Goal: Task Accomplishment & Management: Manage account settings

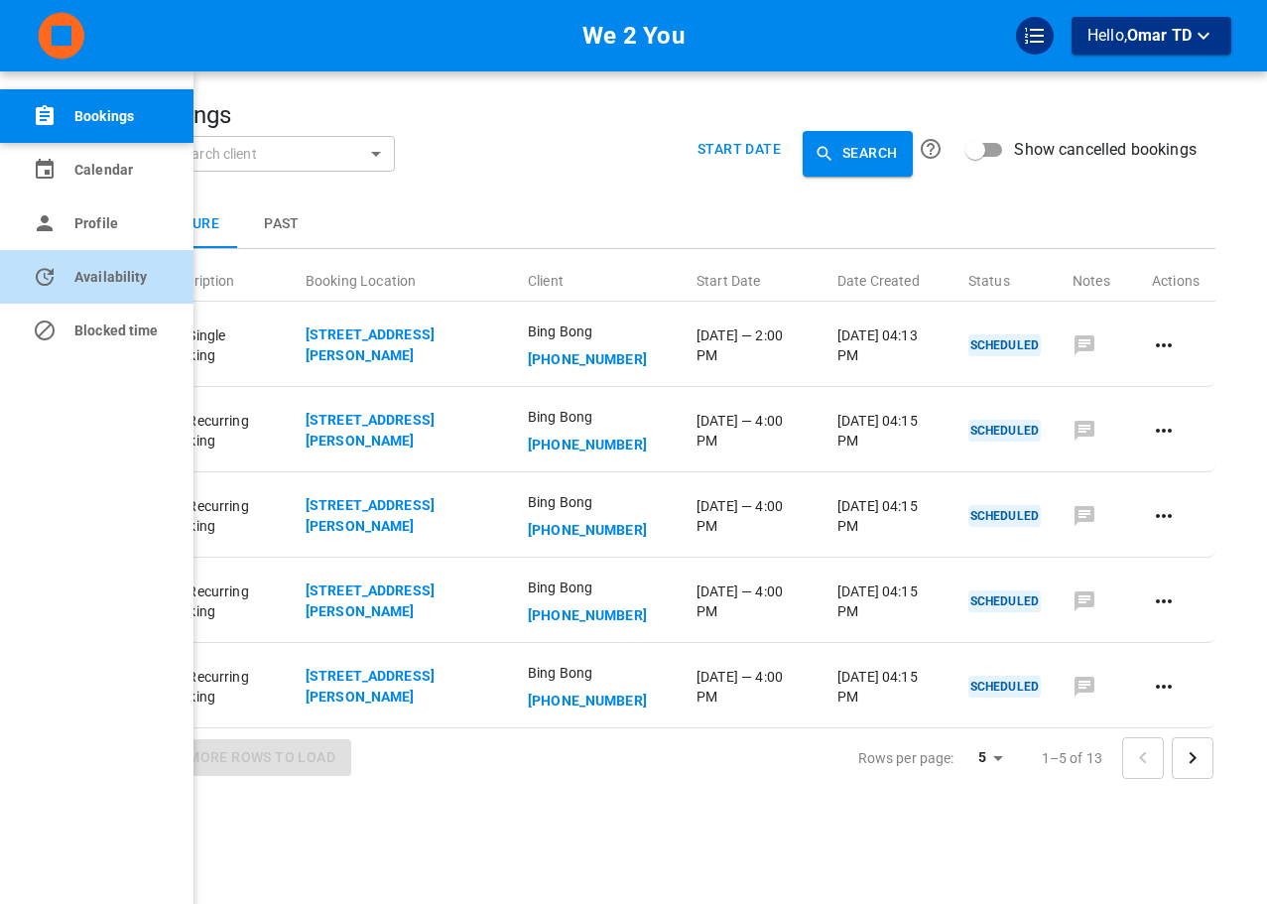
click at [36, 263] on link "Availability" at bounding box center [96, 277] width 193 height 54
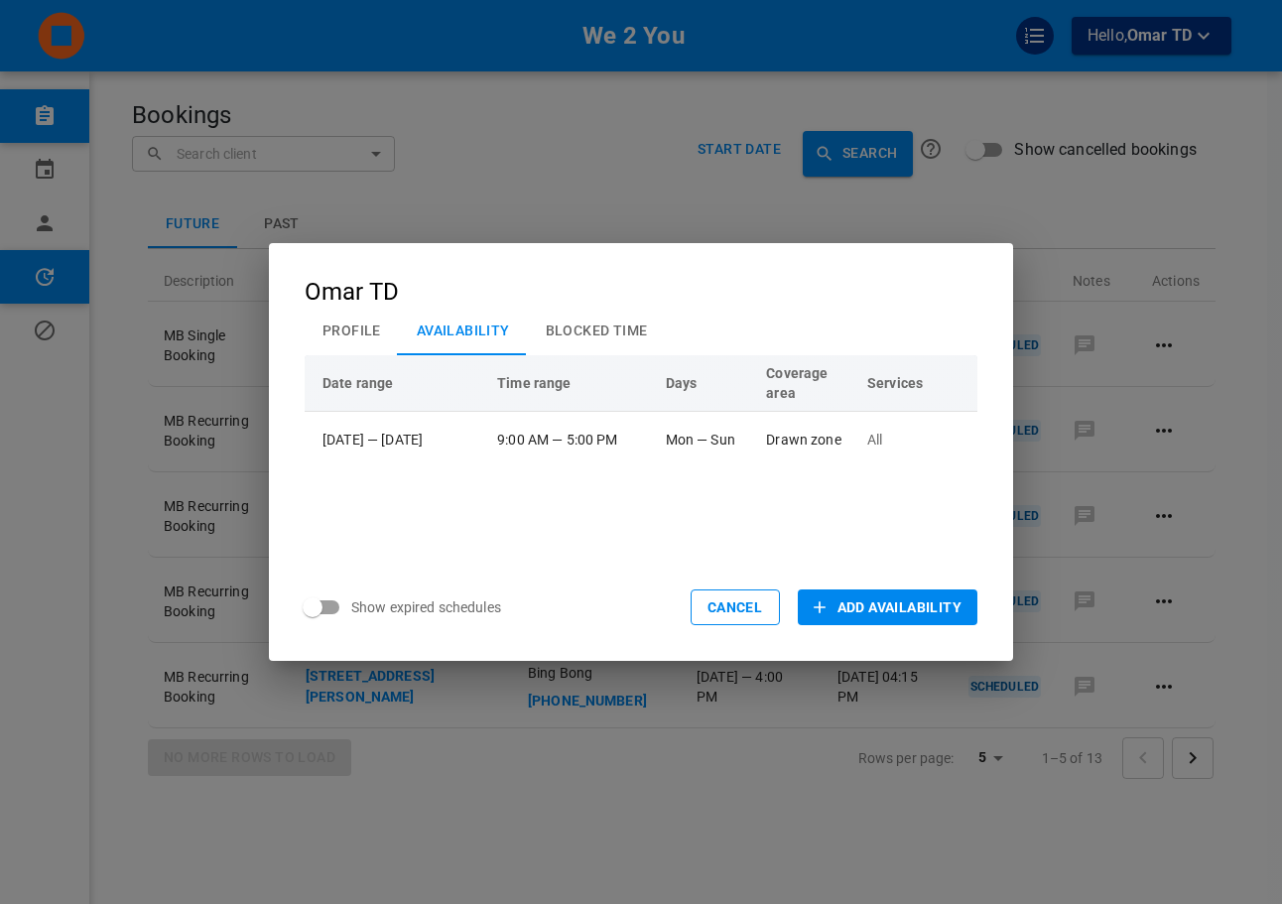
click at [1123, 347] on div "Omar TD Profile Availability Blocked Time Date range Time range Days Coverage a…" at bounding box center [641, 452] width 1282 height 904
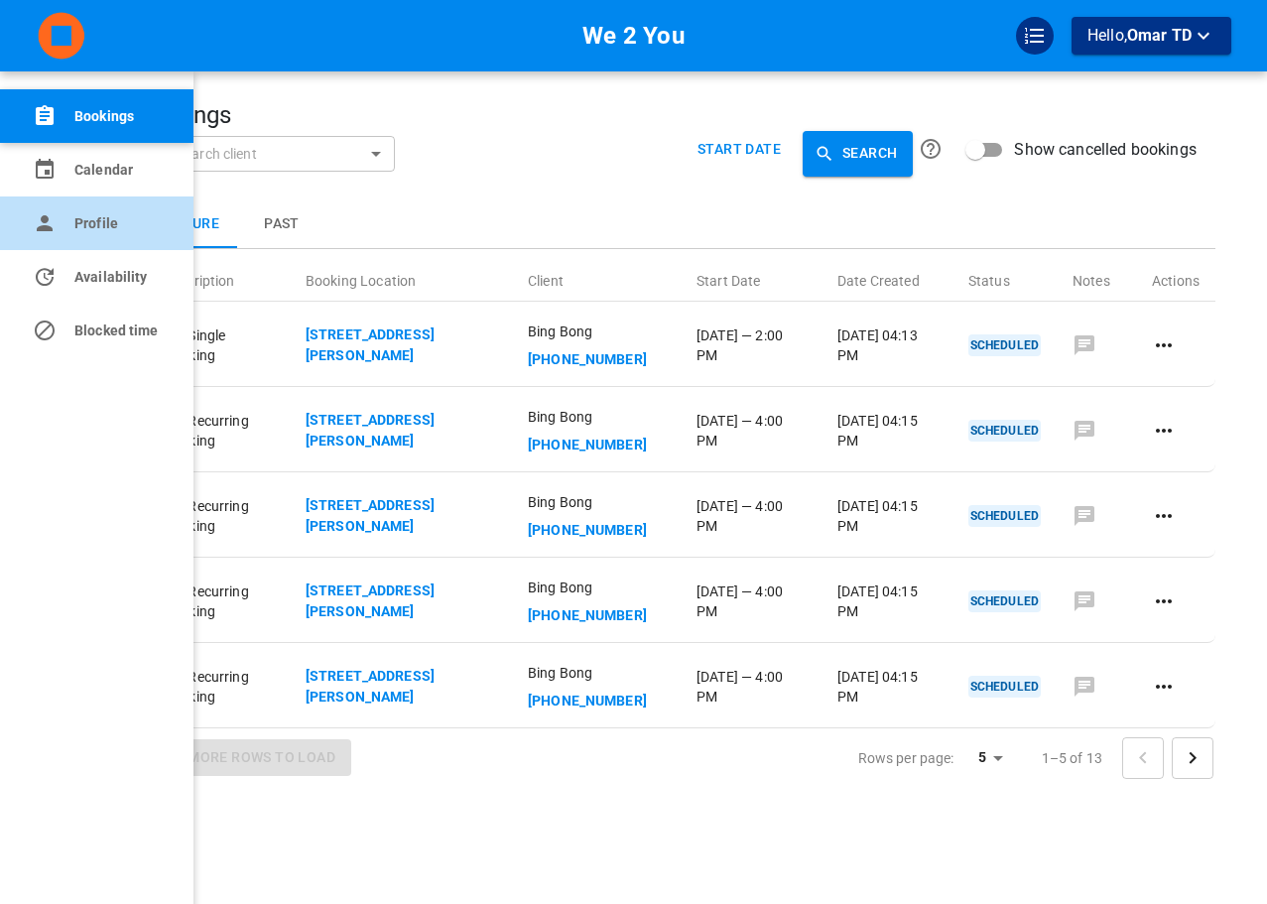
click at [82, 198] on link "Profile" at bounding box center [96, 223] width 193 height 54
click at [32, 217] on link "Profile" at bounding box center [96, 223] width 193 height 54
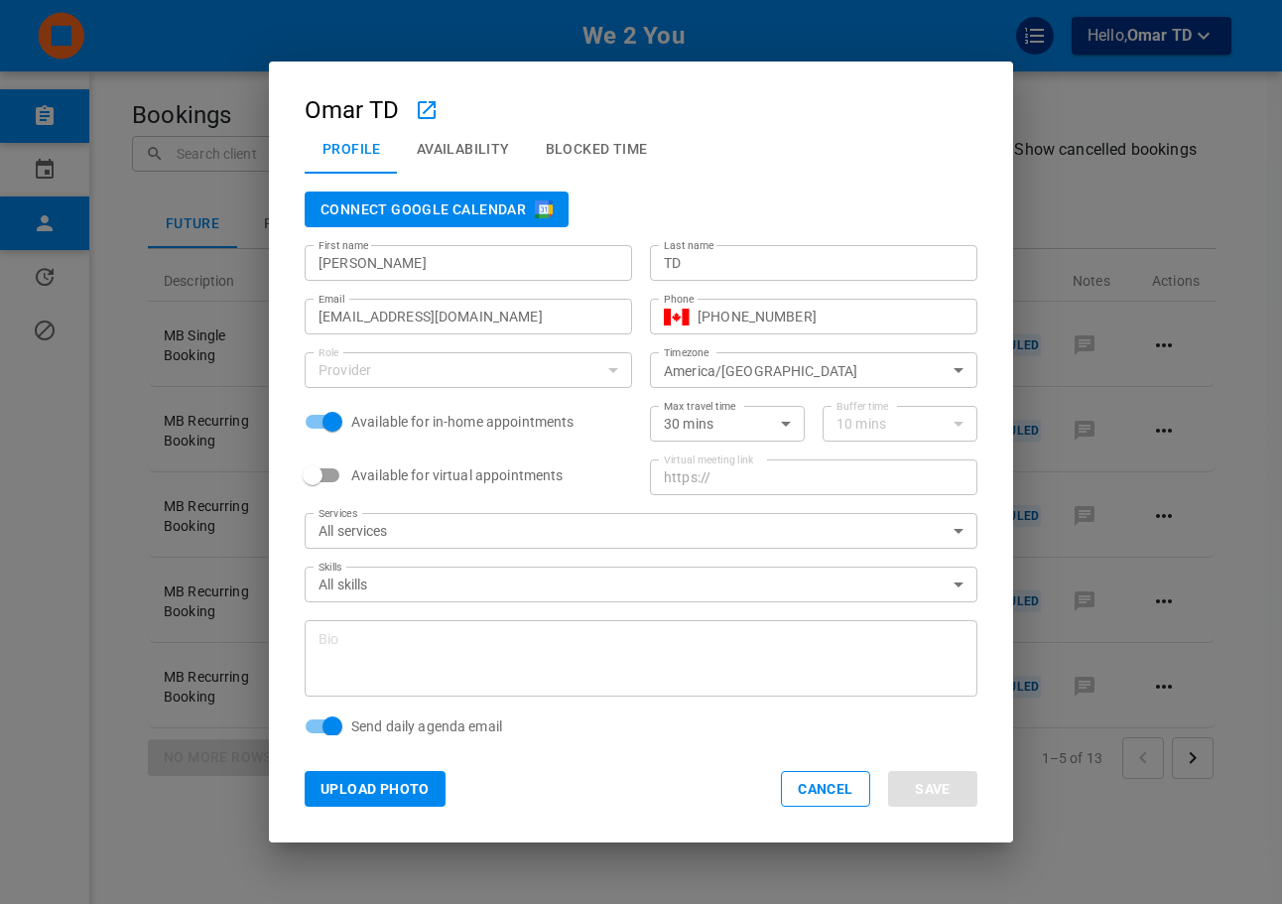
click at [500, 208] on button "Connect Google Calendar" at bounding box center [437, 209] width 264 height 36
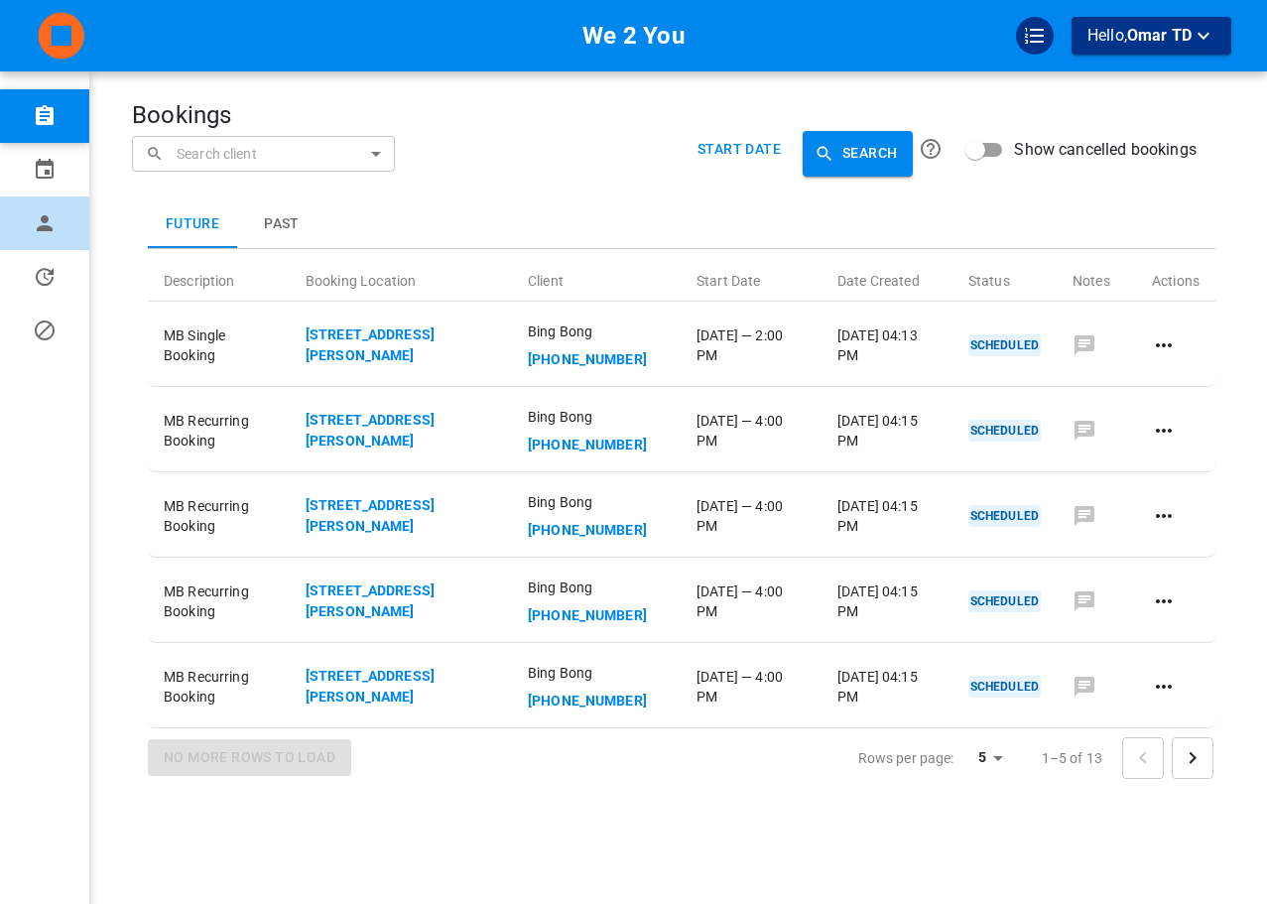
click at [0, 0] on span "Profile" at bounding box center [0, 0] width 0 height 0
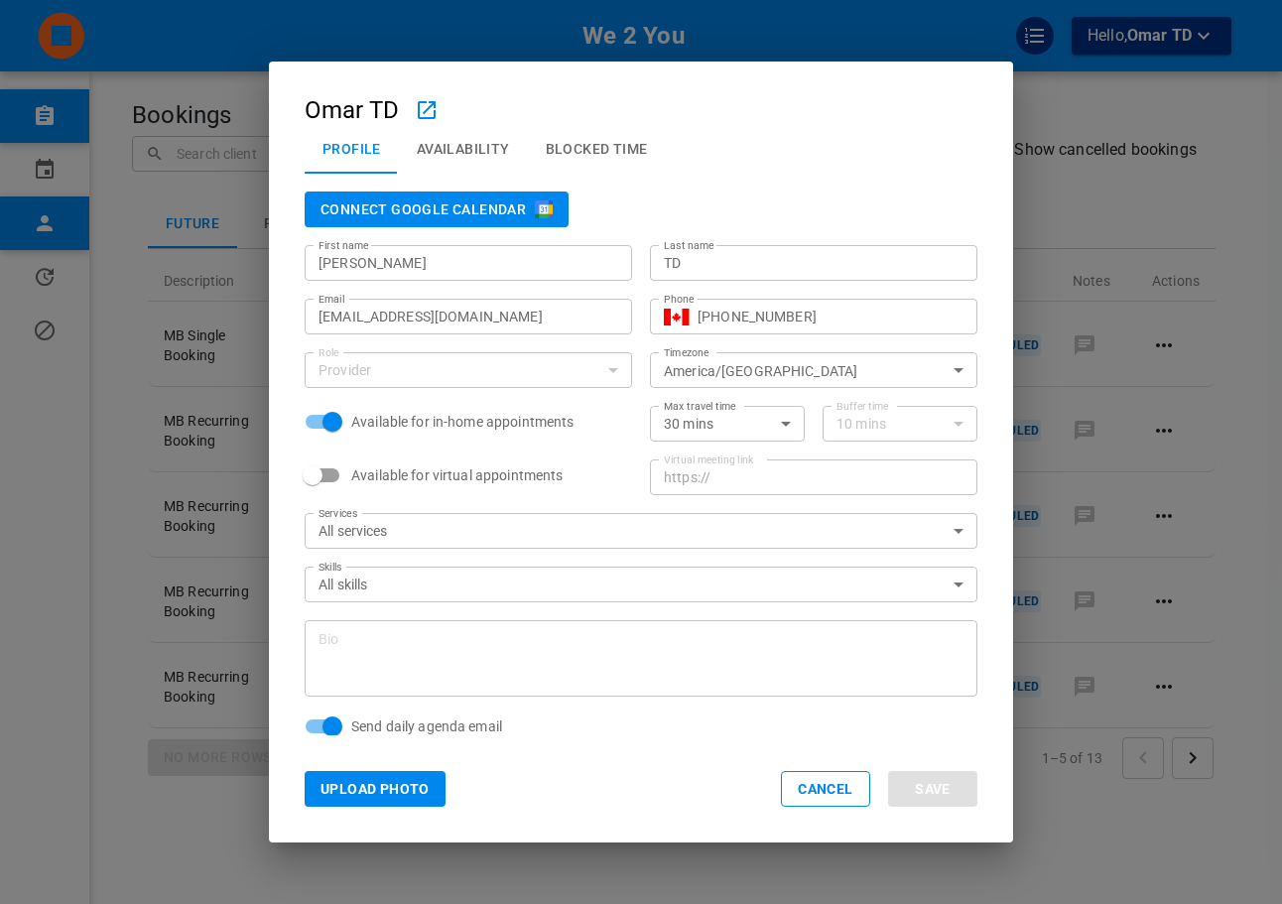
click at [497, 209] on button "Connect Google Calendar" at bounding box center [437, 209] width 264 height 36
click at [369, 222] on button "Connect Google Calendar" at bounding box center [437, 209] width 264 height 36
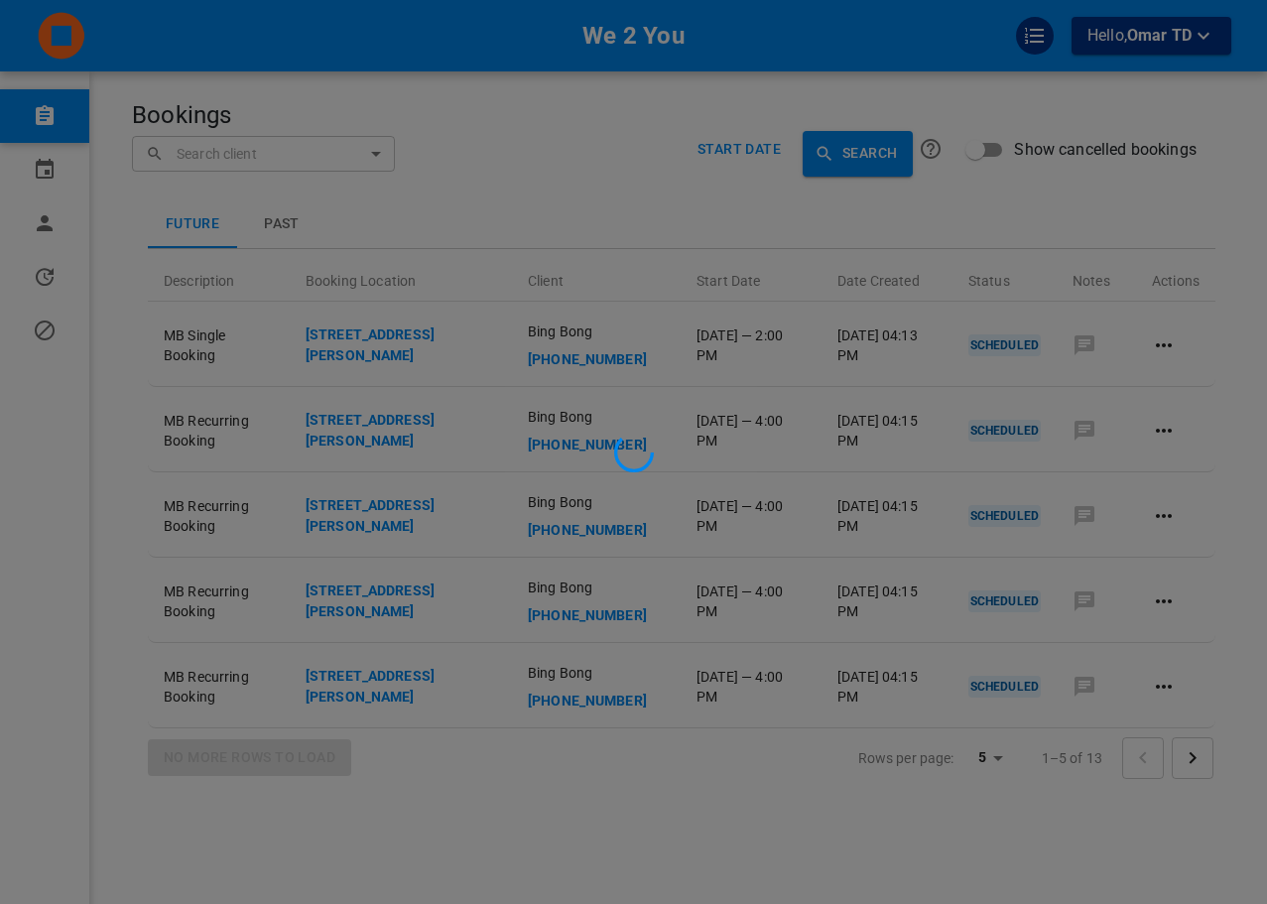
click at [58, 227] on div at bounding box center [633, 452] width 1267 height 904
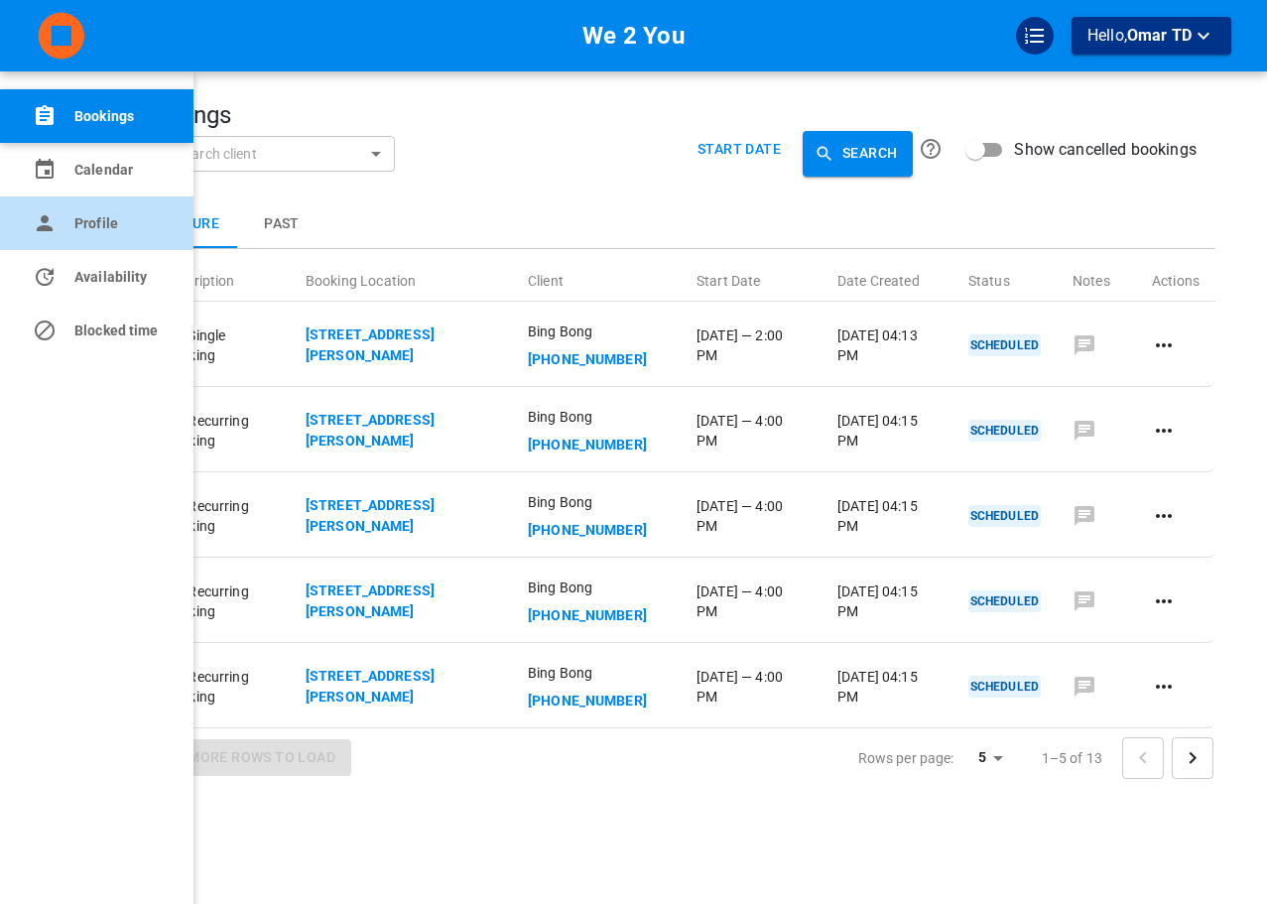
click at [62, 229] on link "Profile" at bounding box center [96, 223] width 193 height 54
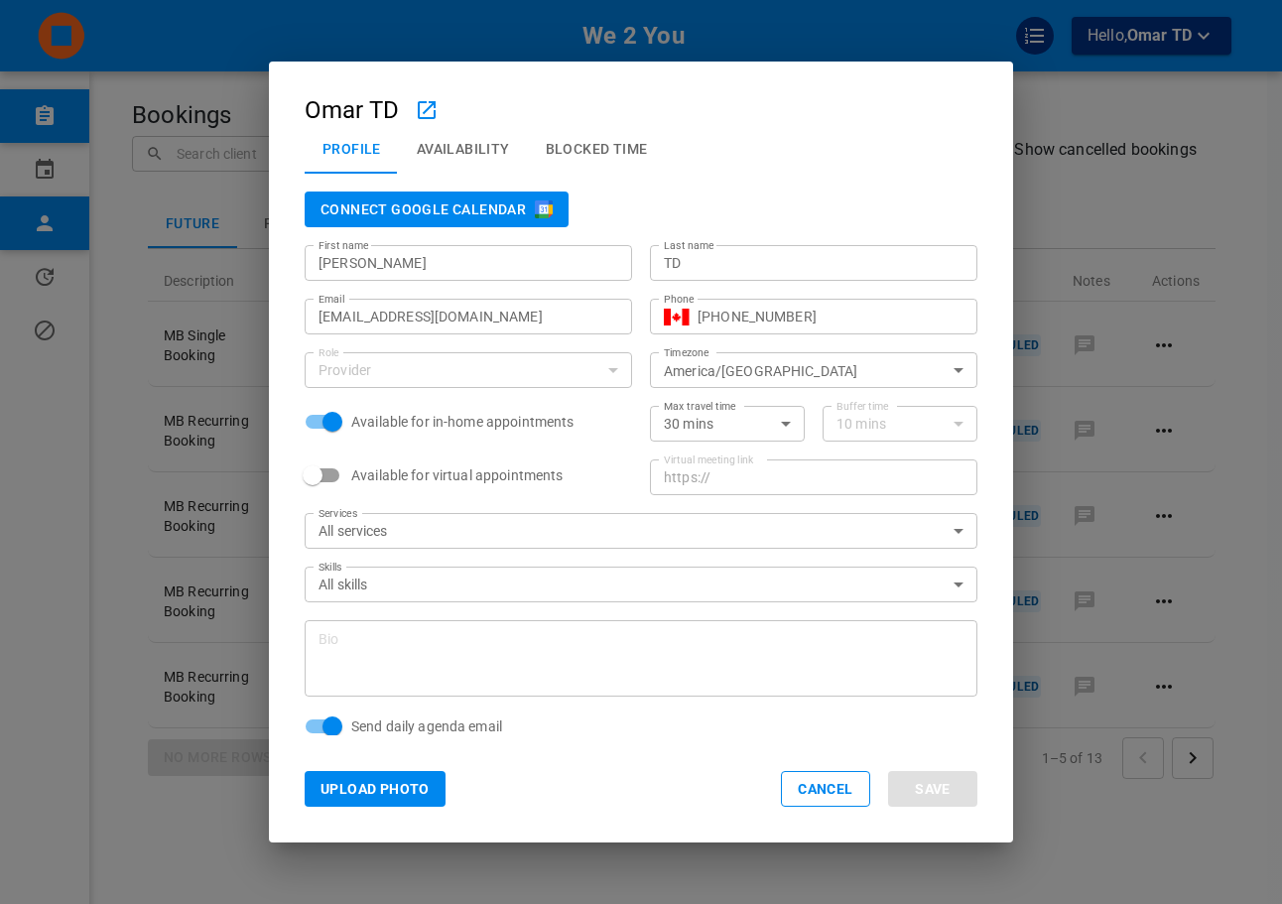
click at [416, 205] on button "Connect Google Calendar" at bounding box center [437, 209] width 264 height 36
click at [896, 155] on div "Profile Availability Blocked Time" at bounding box center [641, 149] width 673 height 52
click at [169, 201] on div "Omar TD Profile Availability Blocked Time Disconnect Google Calendar First name…" at bounding box center [641, 452] width 1282 height 904
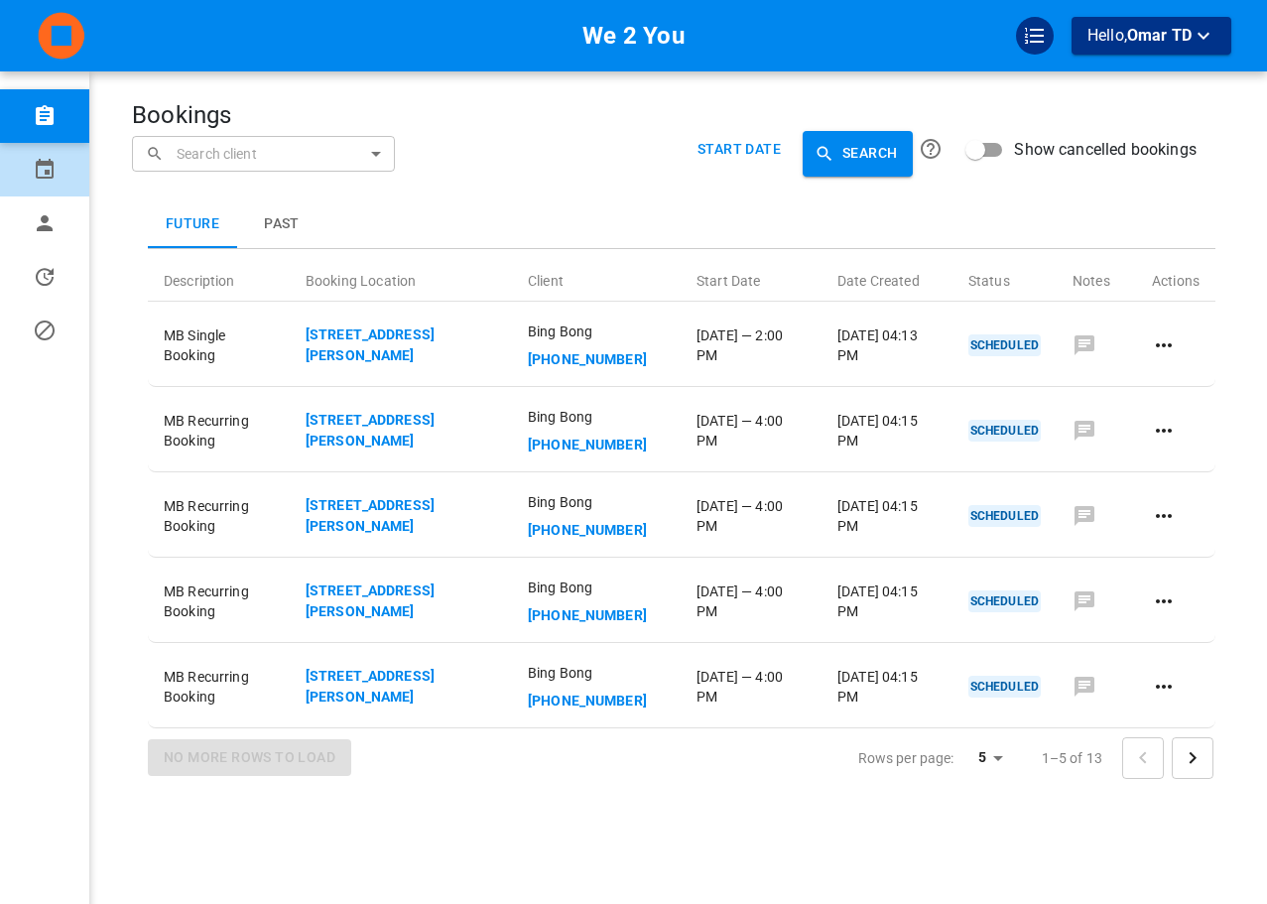
click at [19, 182] on link "Calendar" at bounding box center [44, 170] width 89 height 54
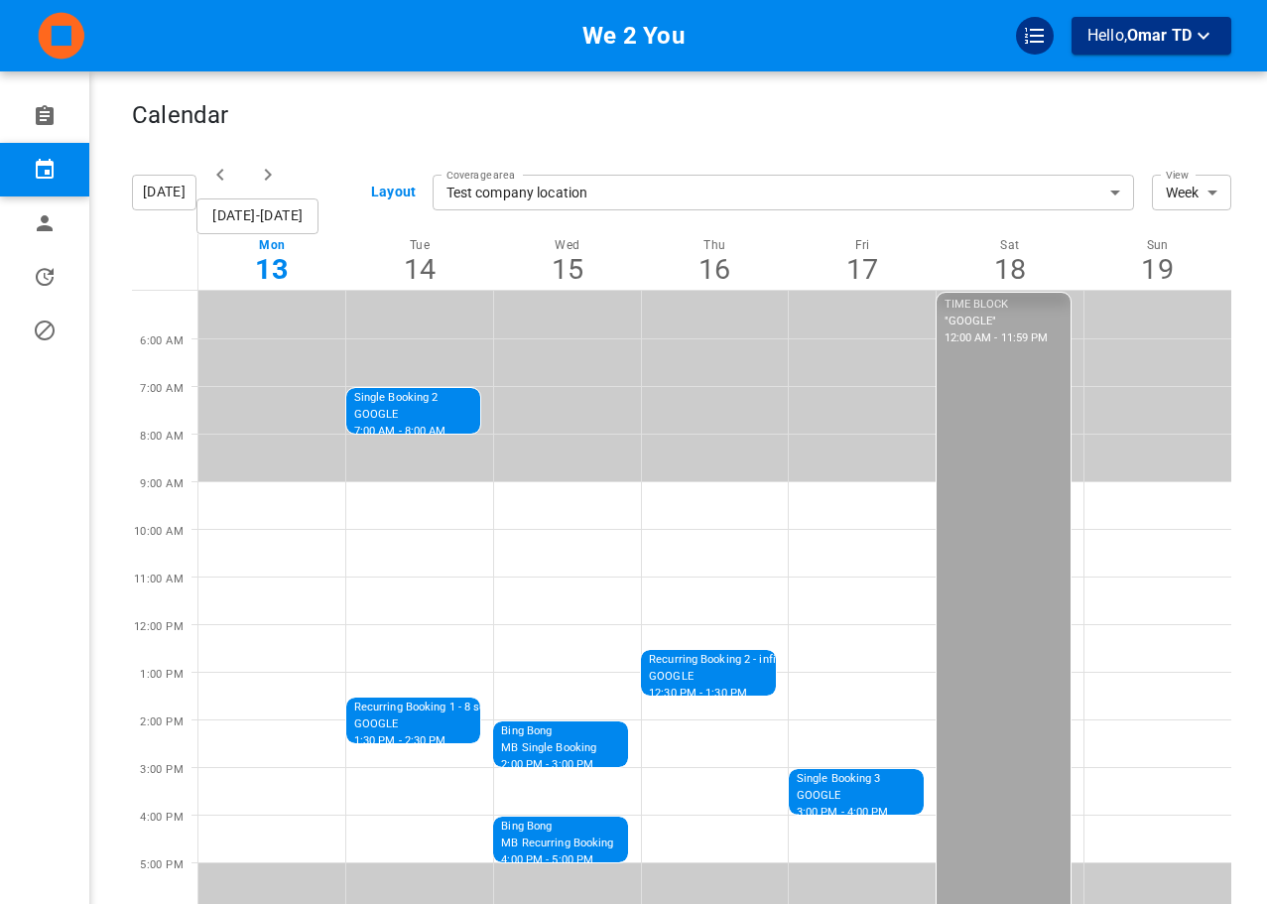
click at [264, 177] on icon "button" at bounding box center [268, 175] width 24 height 24
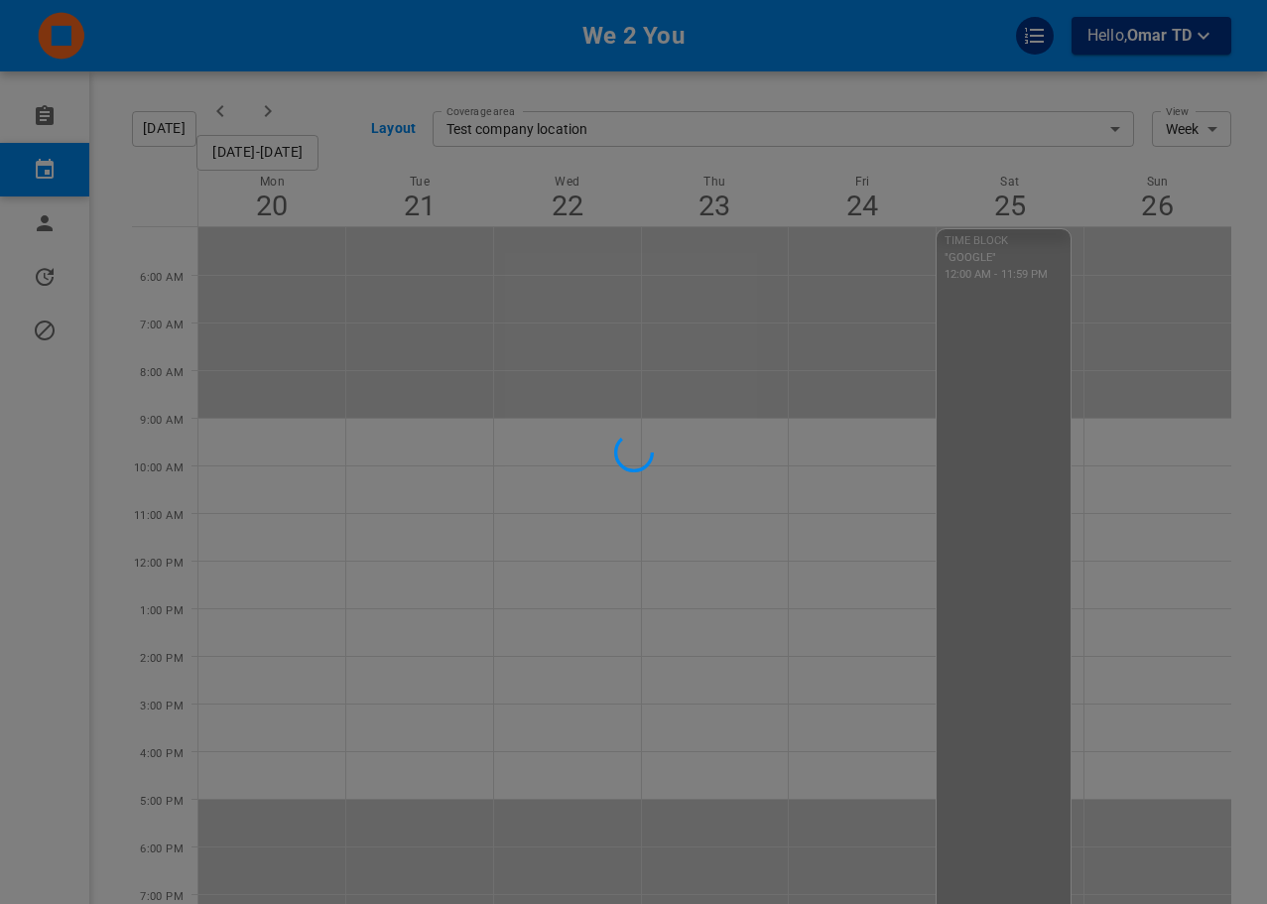
scroll to position [99, 0]
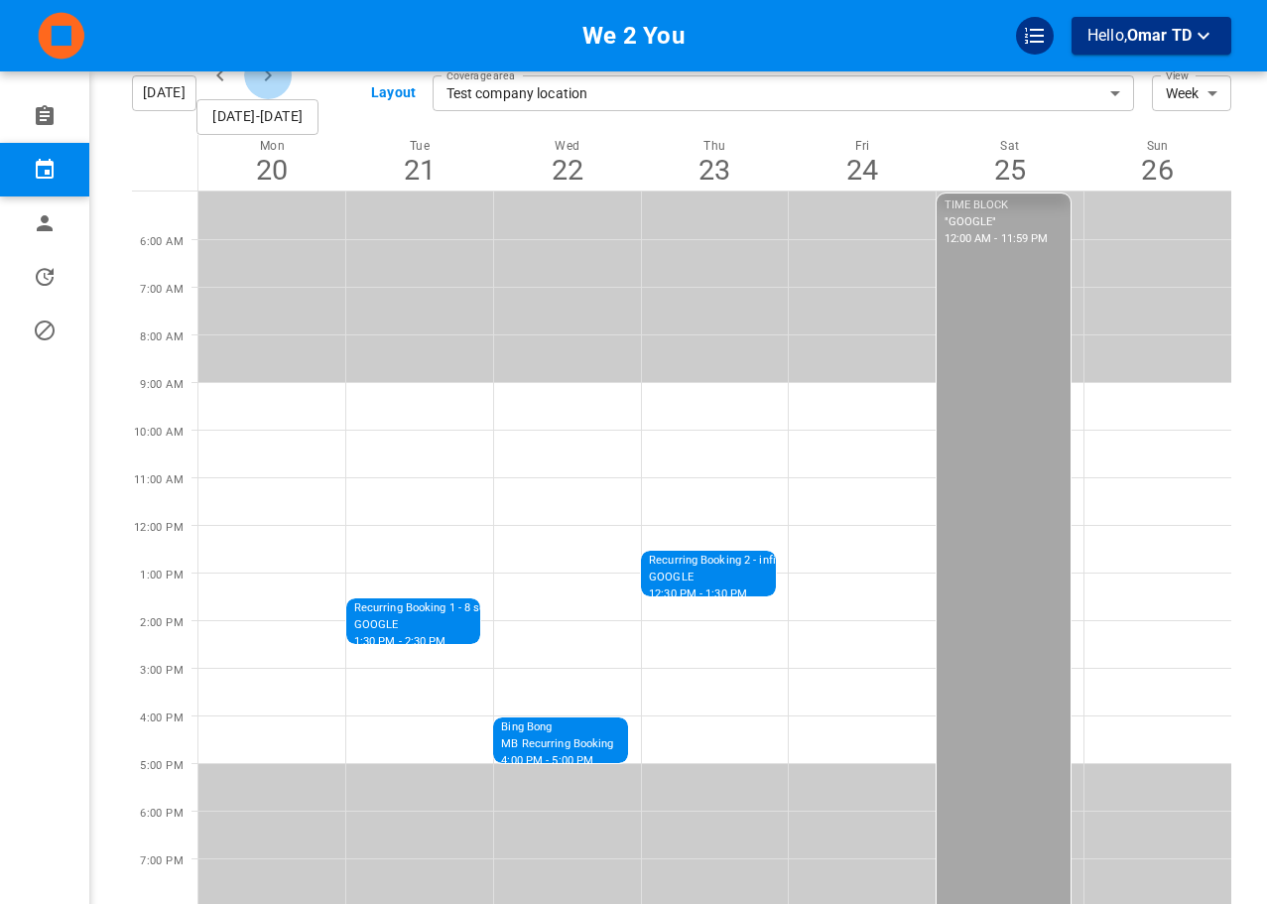
click at [275, 78] on icon "button" at bounding box center [268, 75] width 24 height 24
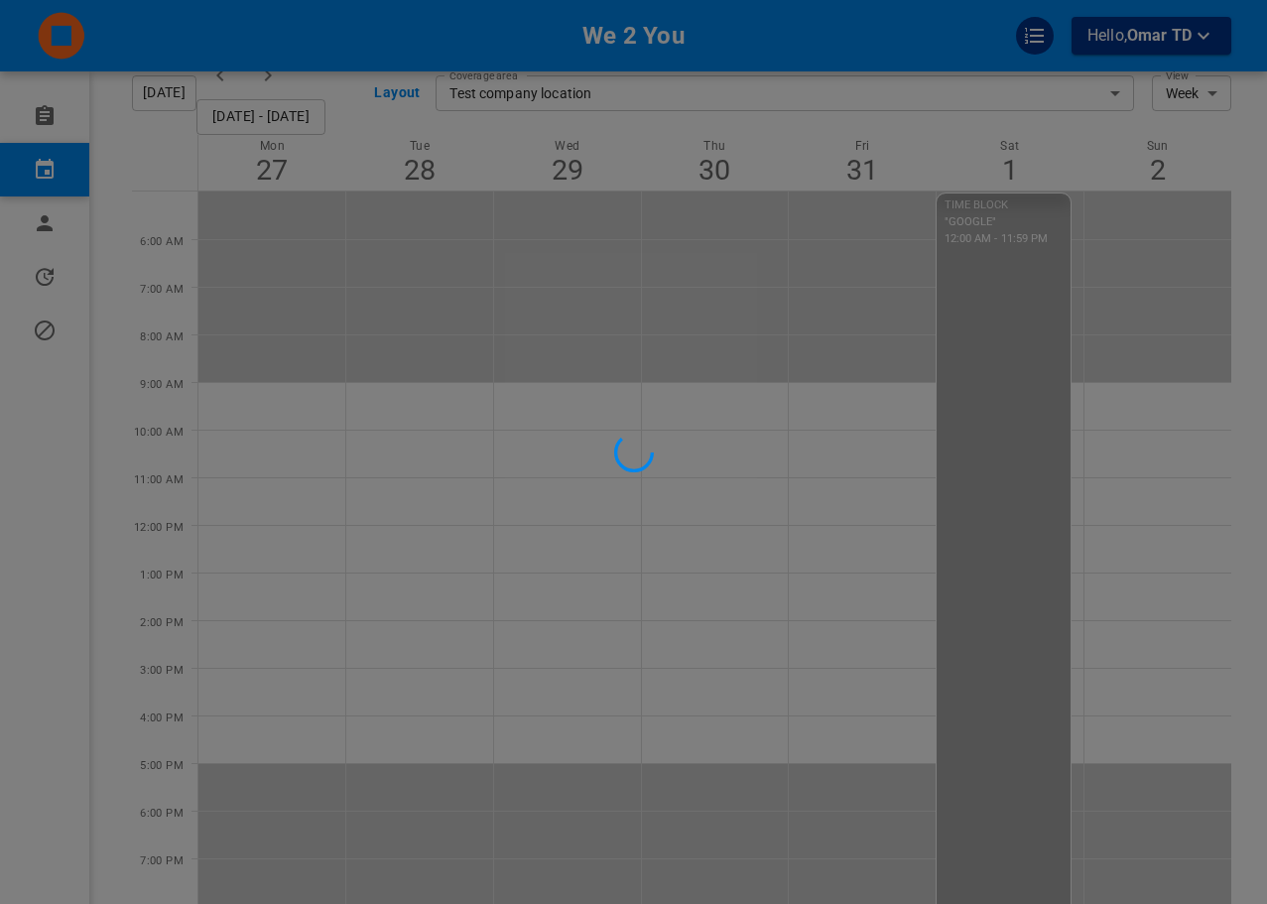
click at [274, 77] on div at bounding box center [633, 452] width 1267 height 904
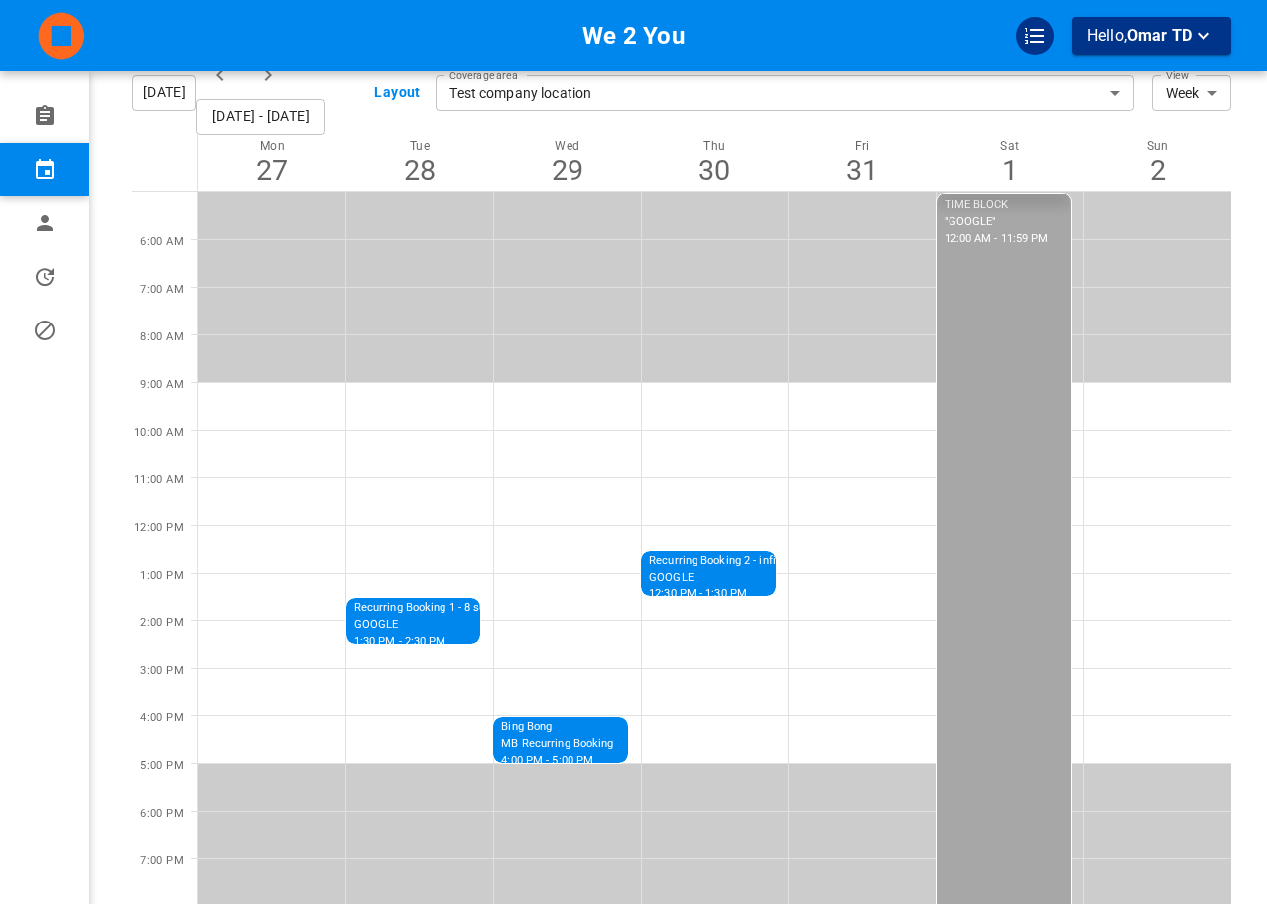
click at [269, 77] on icon "button" at bounding box center [268, 75] width 7 height 12
click at [269, 78] on icon "button" at bounding box center [268, 75] width 7 height 12
click at [263, 71] on icon "button" at bounding box center [268, 75] width 24 height 24
click at [271, 87] on button "button" at bounding box center [268, 76] width 48 height 48
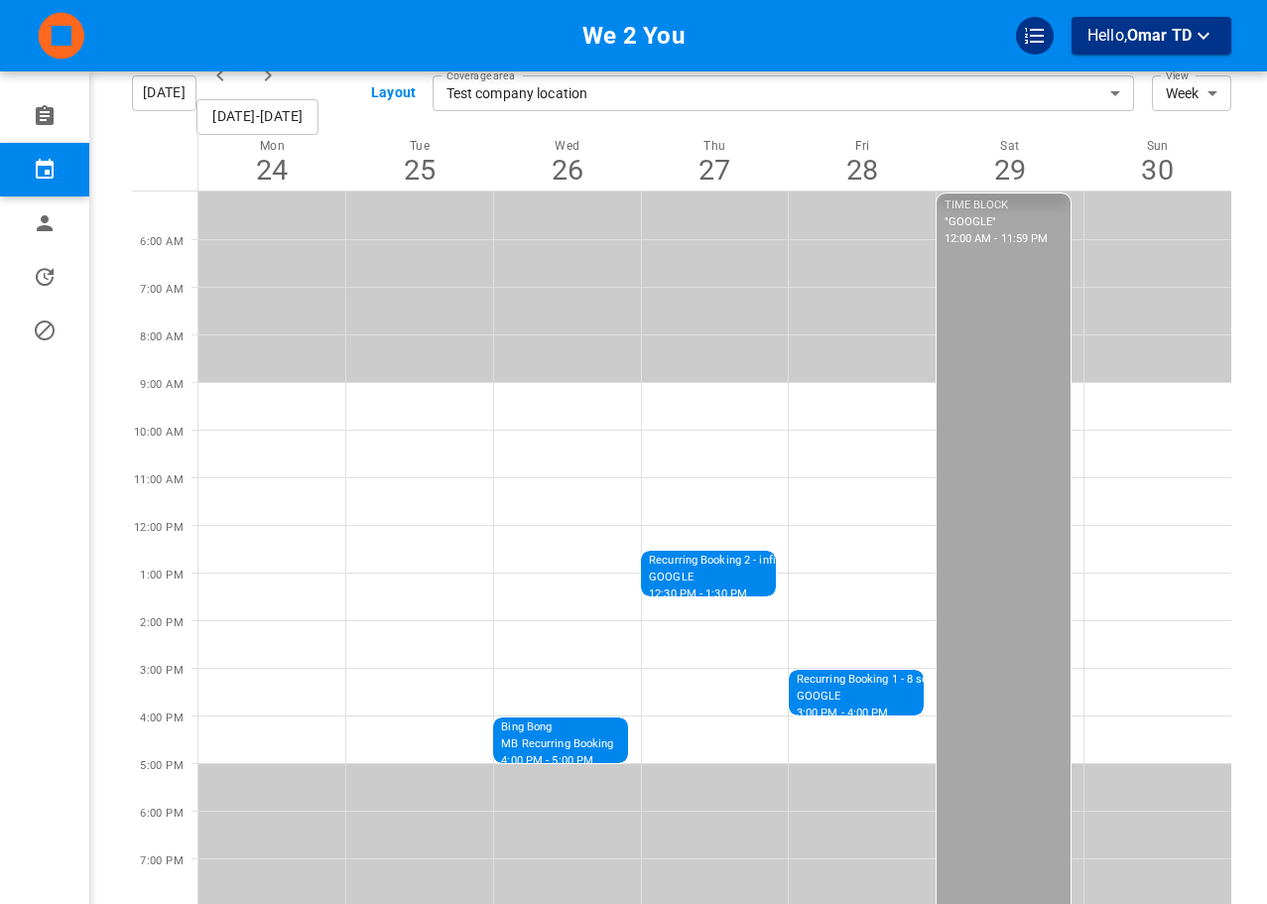
scroll to position [0, 0]
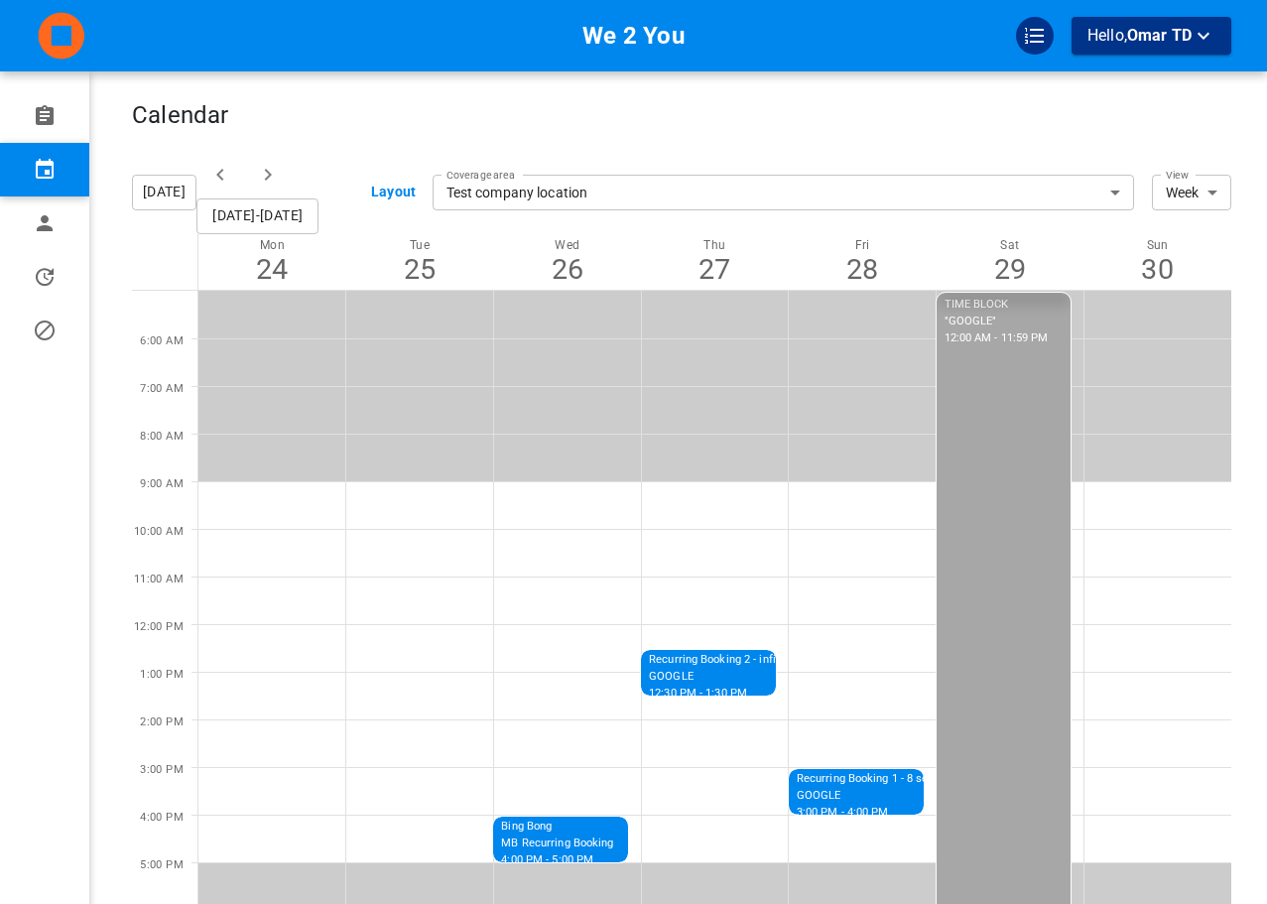
click at [188, 195] on button "[DATE]" at bounding box center [164, 193] width 64 height 36
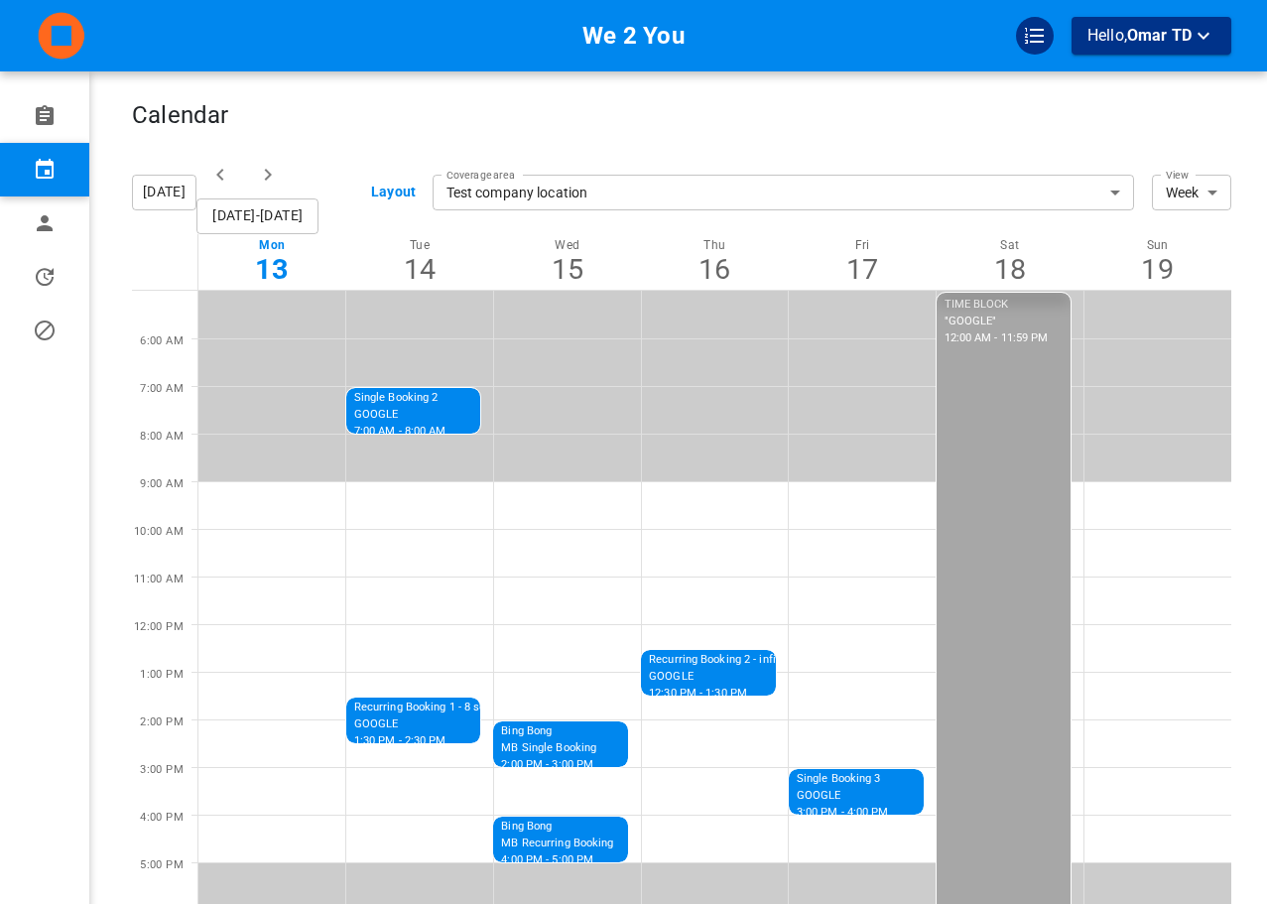
click at [255, 182] on button "button" at bounding box center [268, 175] width 48 height 48
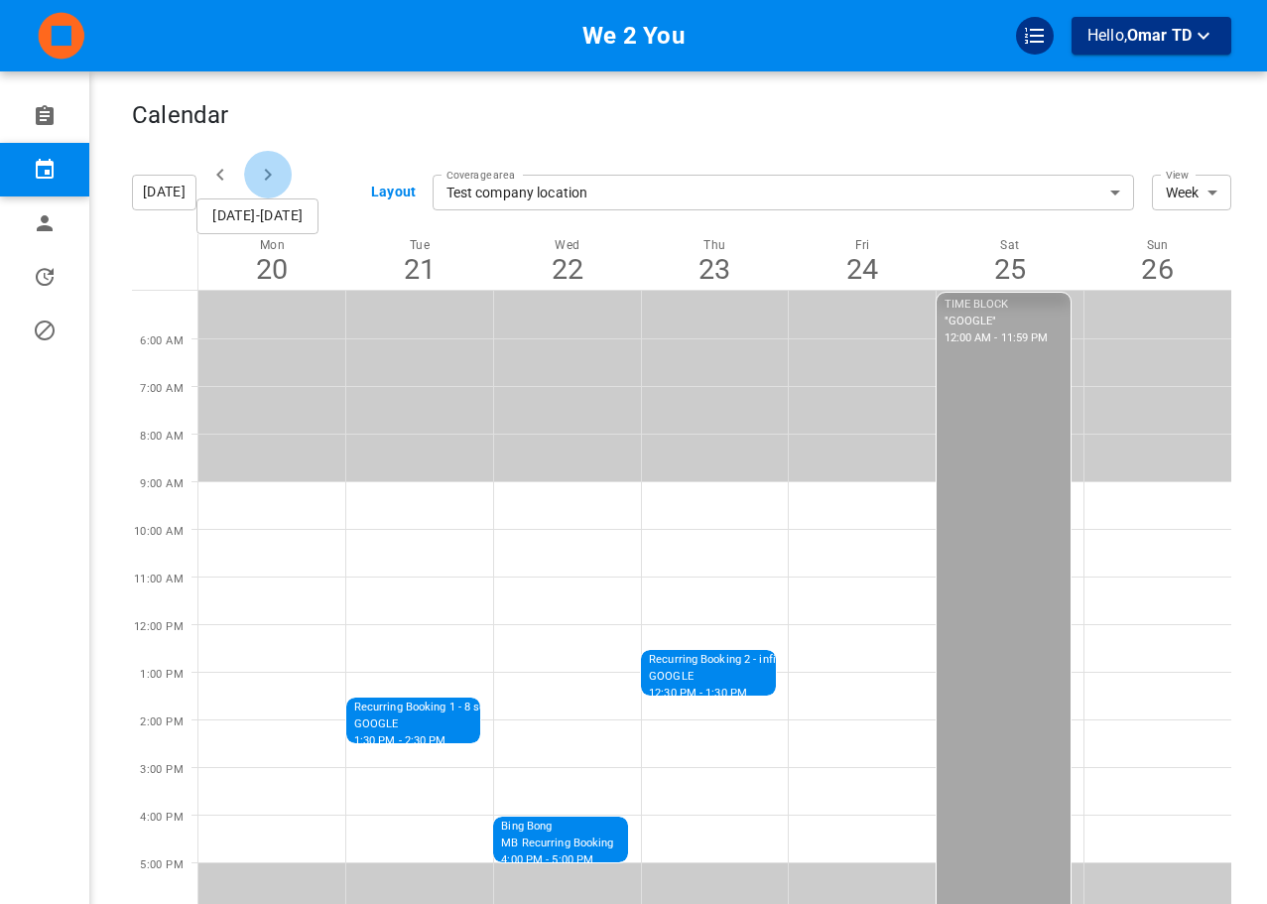
click at [265, 168] on icon "button" at bounding box center [268, 175] width 24 height 24
click at [252, 152] on div "Oct 27 - Nov 2" at bounding box center [276, 192] width 160 height 83
click at [254, 167] on button "button" at bounding box center [268, 175] width 48 height 48
click at [274, 169] on icon "button" at bounding box center [268, 175] width 24 height 24
click at [270, 174] on icon "button" at bounding box center [268, 175] width 7 height 12
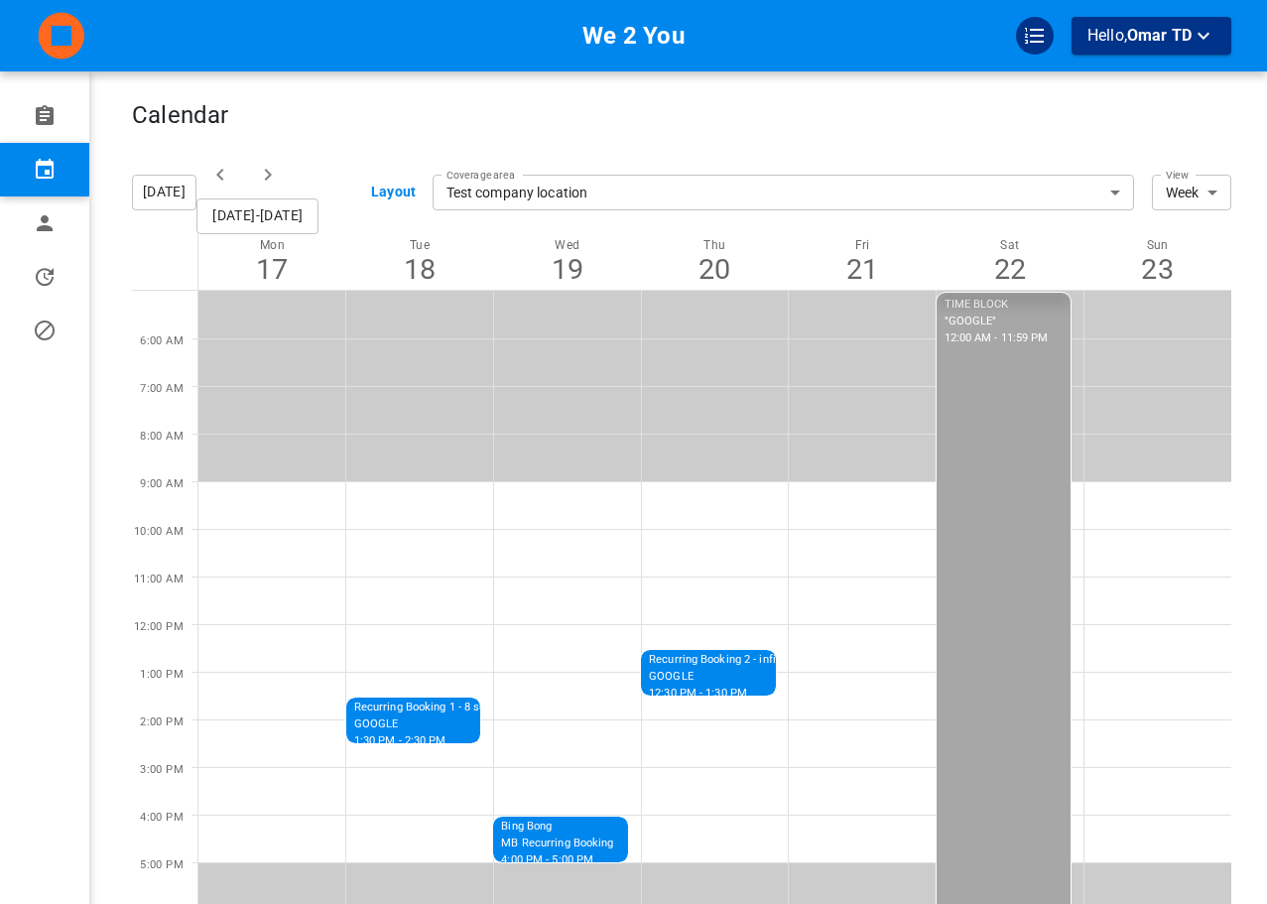
click at [275, 173] on icon "button" at bounding box center [268, 175] width 24 height 24
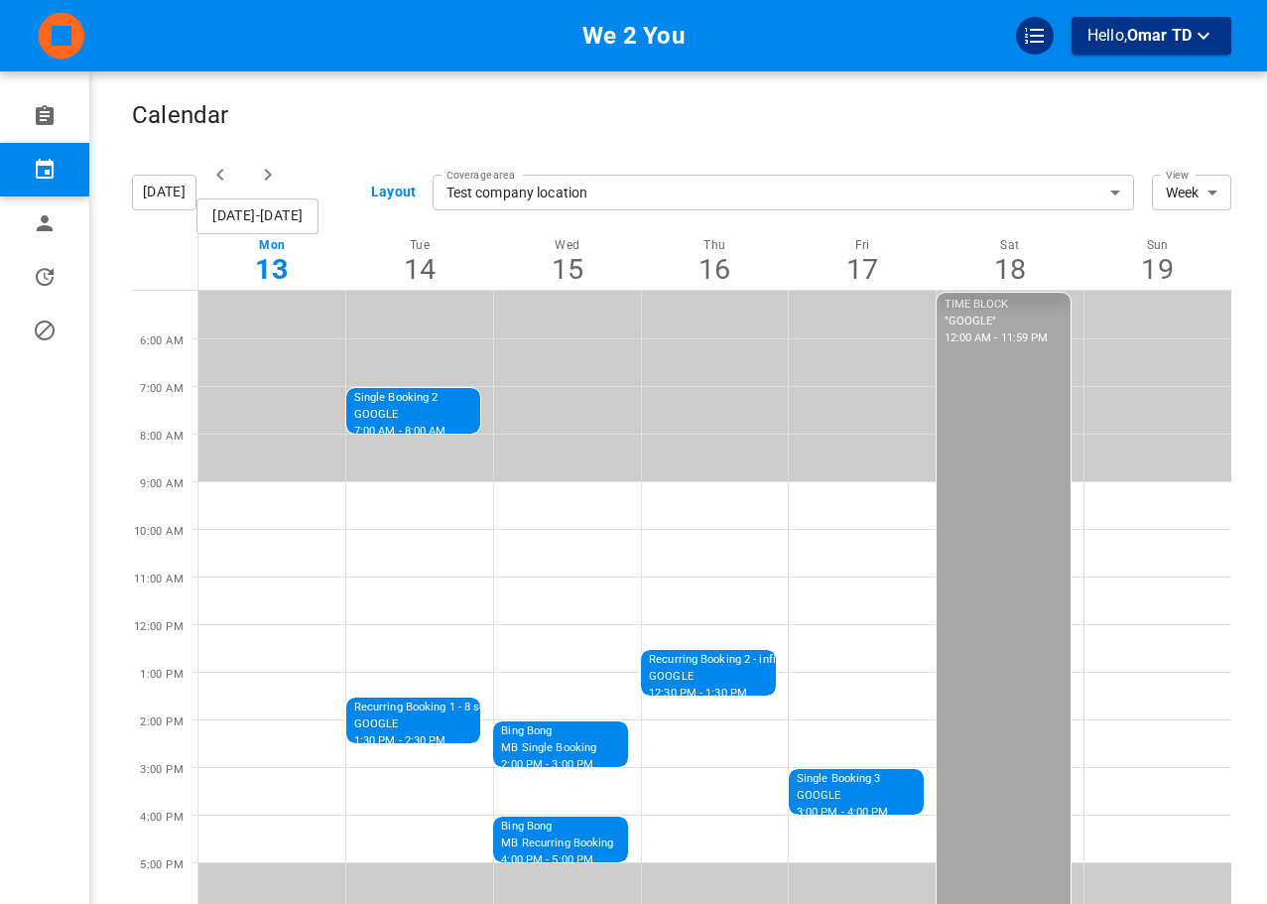
click at [304, 211] on button "[DATE]-[DATE]" at bounding box center [257, 216] width 122 height 36
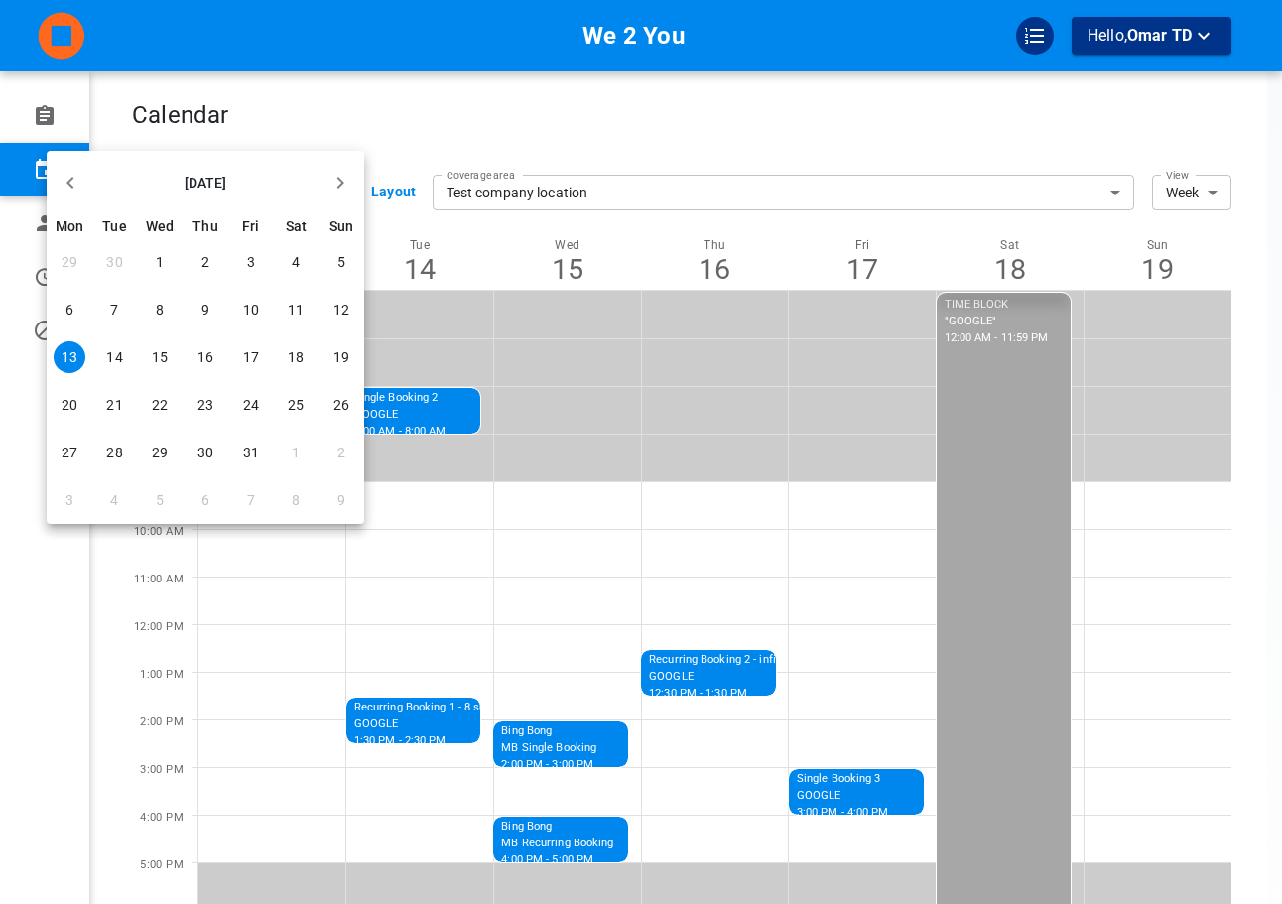
click at [335, 182] on icon "button" at bounding box center [340, 183] width 24 height 24
click at [85, 313] on td "3" at bounding box center [70, 310] width 46 height 48
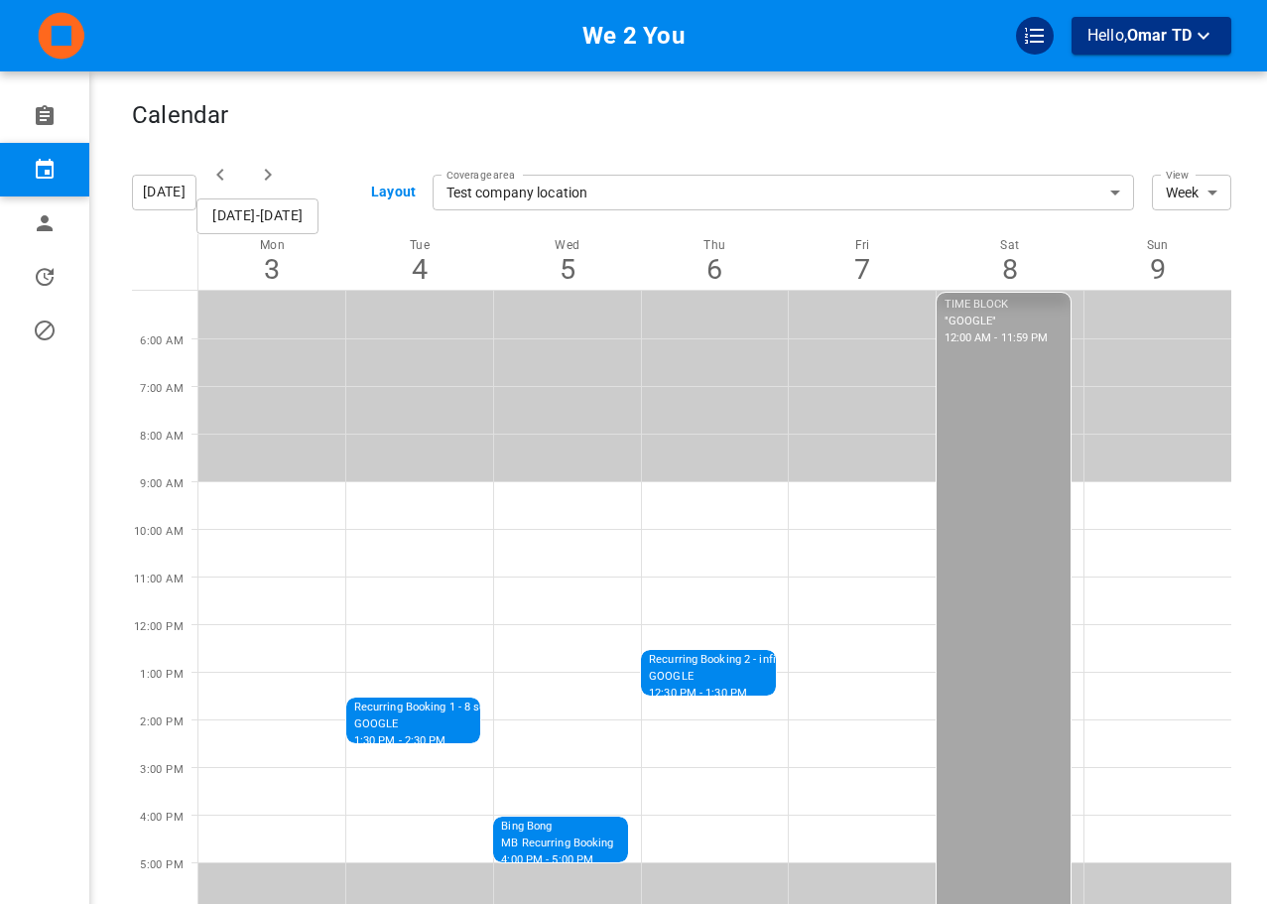
click at [280, 180] on icon "button" at bounding box center [268, 175] width 24 height 24
click at [176, 189] on button "[DATE]" at bounding box center [164, 193] width 64 height 36
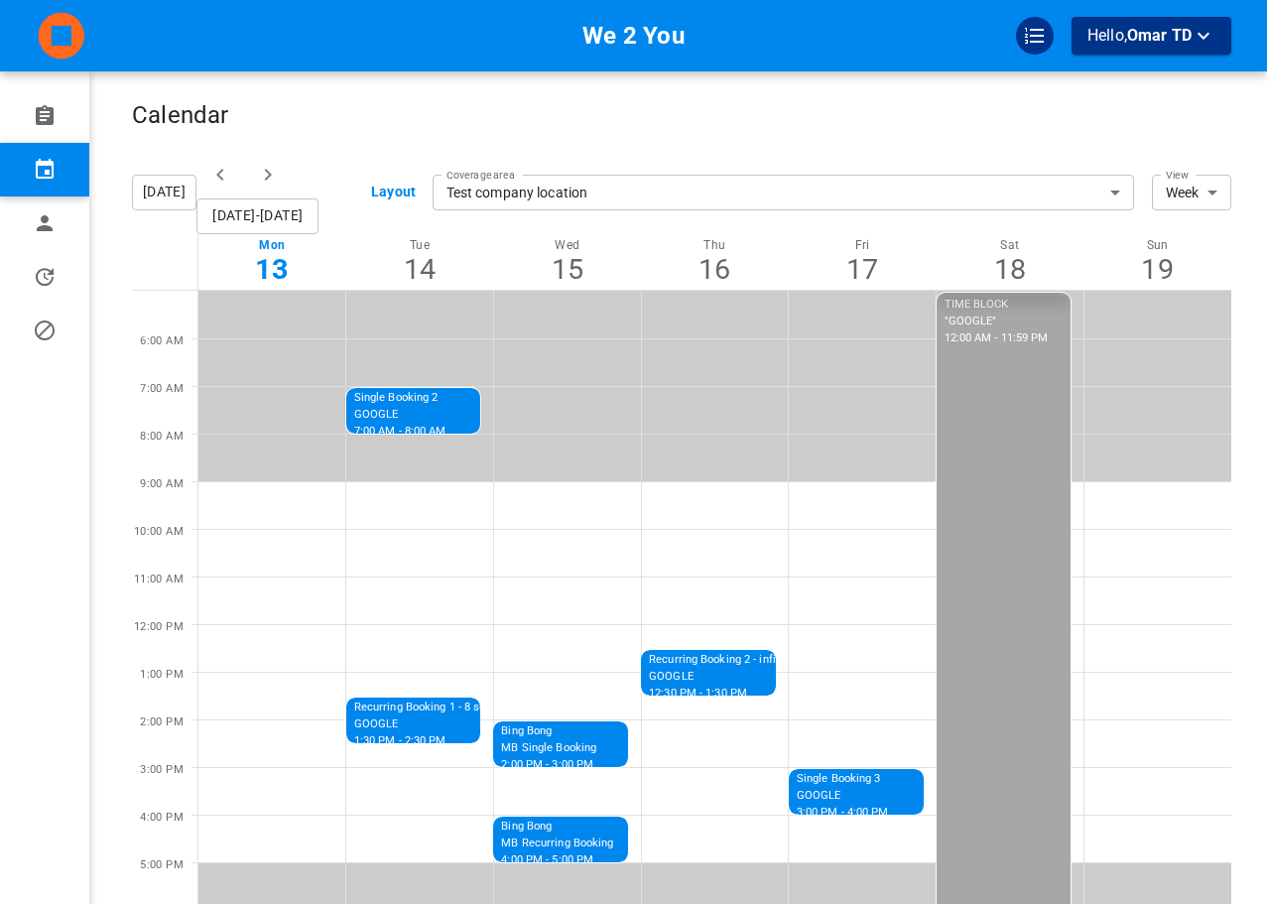
click at [696, 106] on div "Calendar" at bounding box center [681, 126] width 1099 height 50
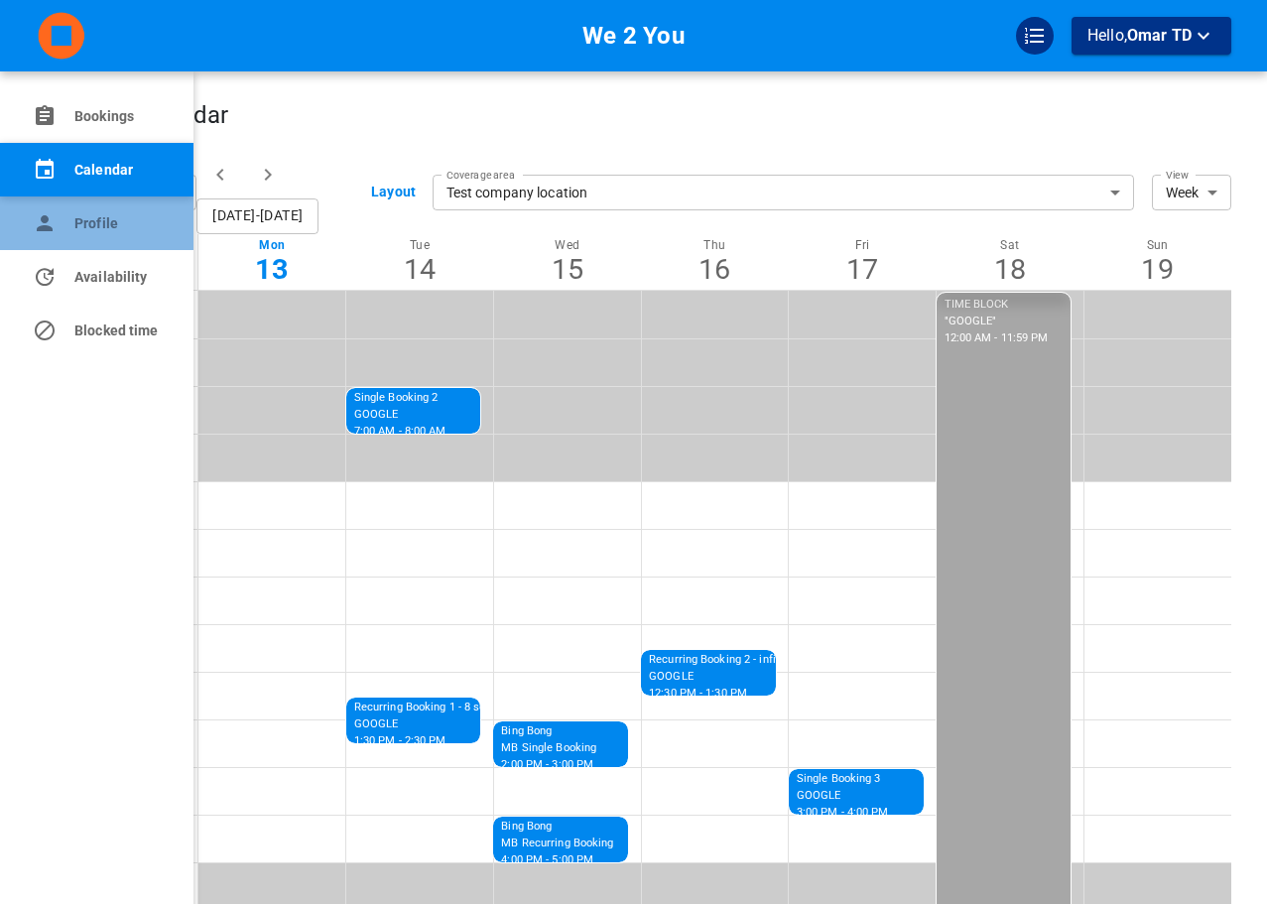
click at [56, 232] on icon at bounding box center [45, 223] width 24 height 24
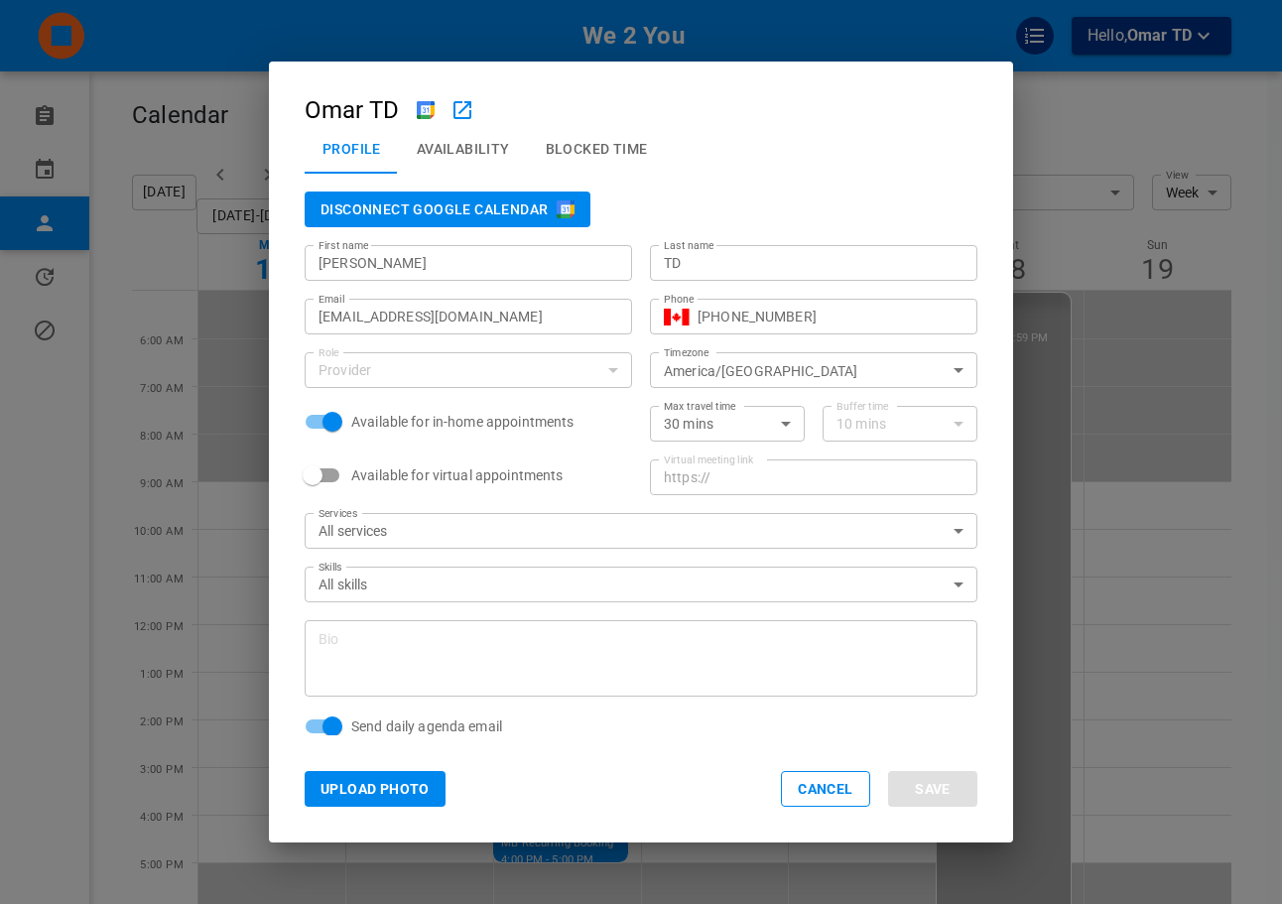
click at [547, 210] on button "Disconnect Google Calendar" at bounding box center [448, 209] width 286 height 36
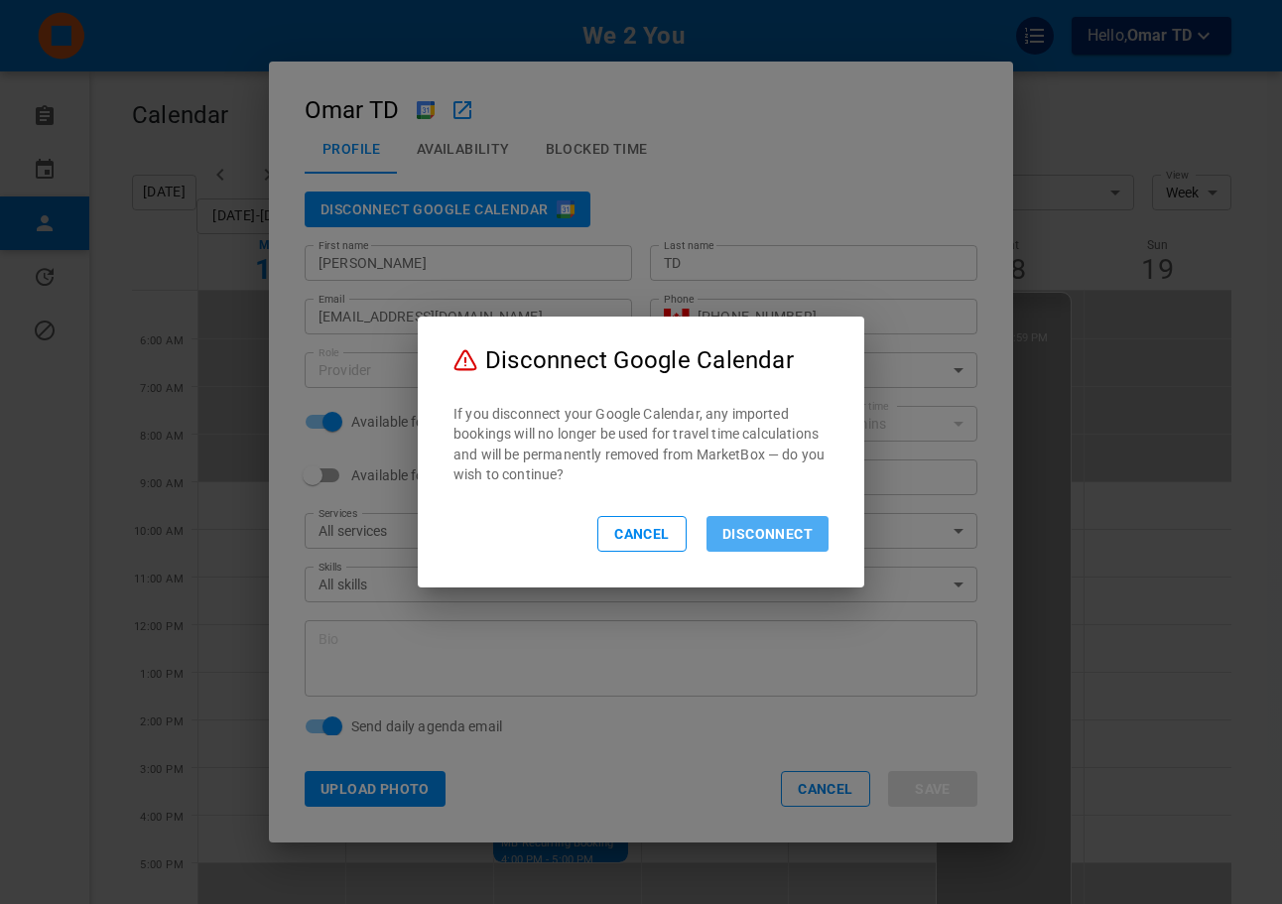
click at [756, 543] on button "Disconnect" at bounding box center [767, 534] width 122 height 36
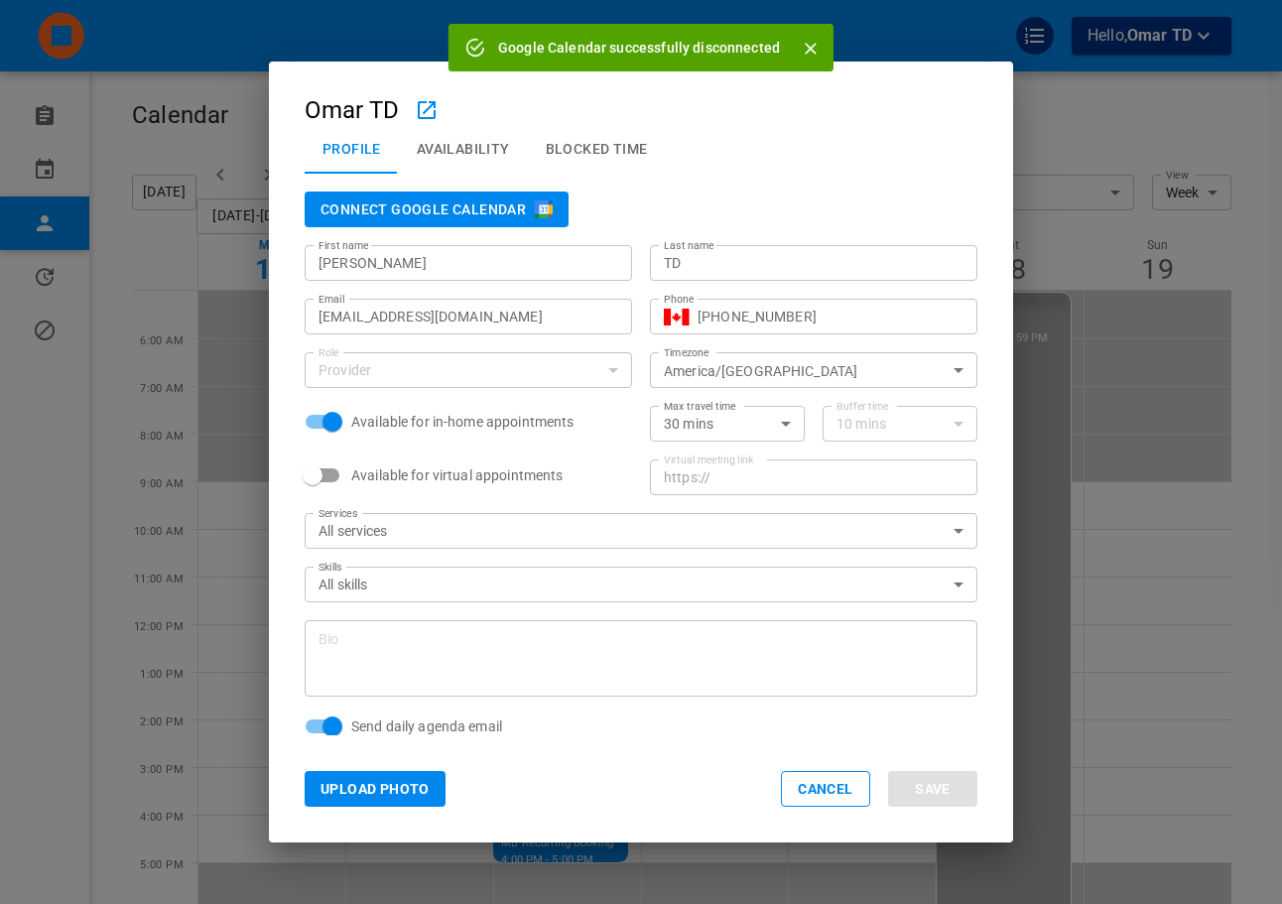
click at [990, 259] on div "Connect Google Calendar First name [PERSON_NAME] First name Last name TD Last n…" at bounding box center [641, 454] width 744 height 561
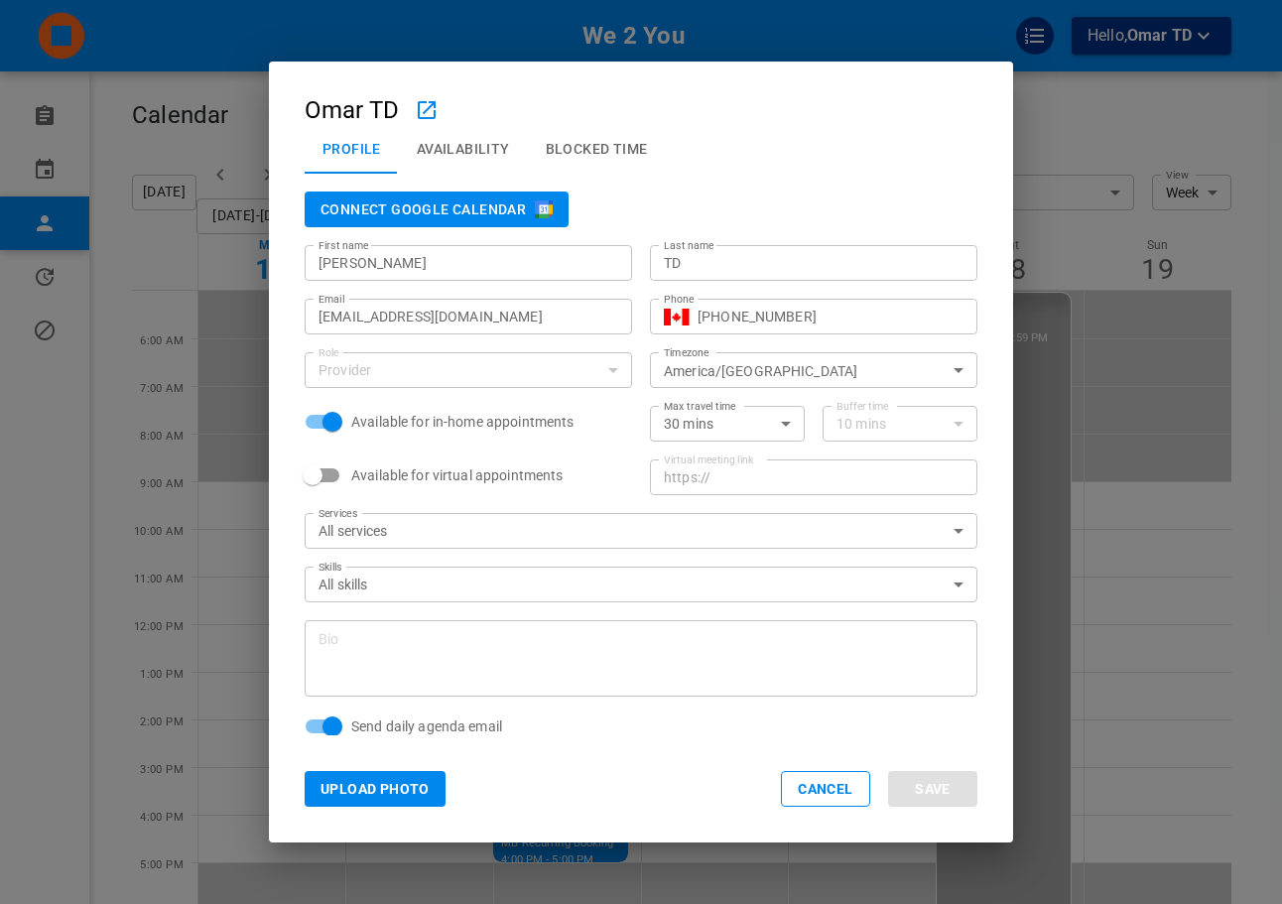
click at [824, 108] on div "Omar TD" at bounding box center [641, 110] width 673 height 26
